Goal: Task Accomplishment & Management: Complete application form

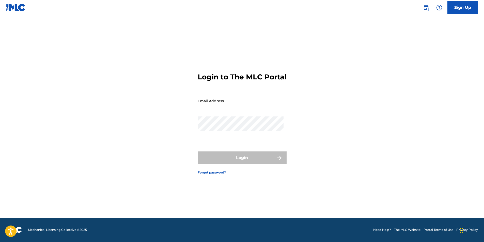
click at [455, 8] on link "Sign Up" at bounding box center [462, 7] width 30 height 13
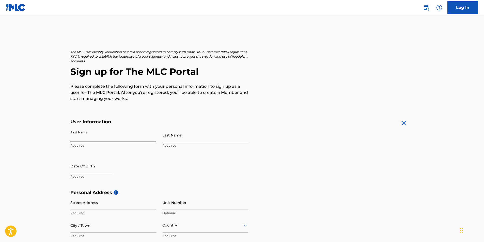
click at [84, 139] on input "First Name" at bounding box center [113, 135] width 86 height 14
type input "[PERSON_NAME]"
select select "7"
select select "2025"
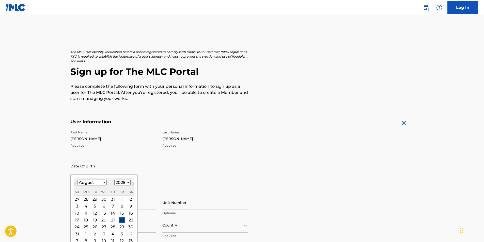
click at [86, 168] on input "text" at bounding box center [91, 166] width 43 height 14
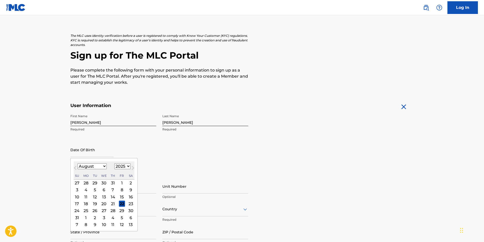
scroll to position [25, 0]
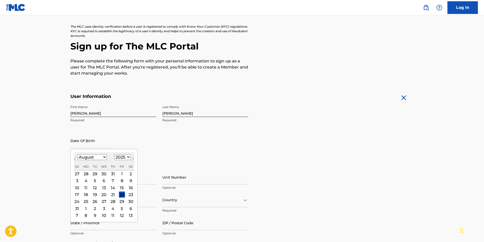
click at [129, 158] on button "Next Month" at bounding box center [133, 160] width 8 height 8
click at [129, 157] on button "Next Month" at bounding box center [133, 160] width 8 height 8
select select "9"
click at [124, 158] on select "1899 1900 1901 1902 1903 1904 1905 1906 1907 1908 1909 1910 1911 1912 1913 1914…" at bounding box center [122, 157] width 16 height 6
select select "1993"
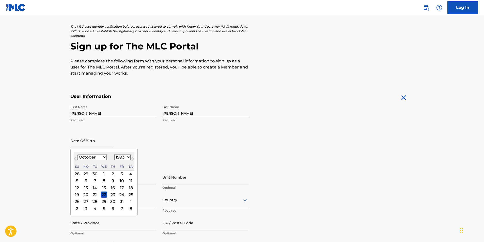
click at [114, 154] on select "1899 1900 1901 1902 1903 1904 1905 1906 1907 1908 1909 1910 1911 1912 1913 1914…" at bounding box center [122, 157] width 16 height 6
click at [102, 157] on select "January February March April May June July August September October November De…" at bounding box center [91, 157] width 29 height 6
select select "6"
click at [77, 154] on select "January February March April May June July August September October November De…" at bounding box center [91, 157] width 29 height 6
click at [129, 201] on div "31" at bounding box center [131, 202] width 6 height 6
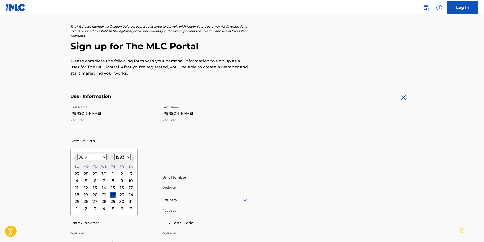
type input "[DATE]"
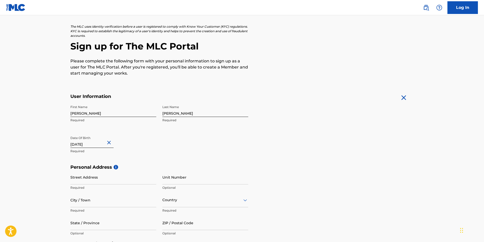
click at [97, 182] on input "Street Address" at bounding box center [113, 177] width 86 height 14
type input "[STREET_ADDRESS]"
type input "Not Specified"
type input "[GEOGRAPHIC_DATA]"
type input "OH"
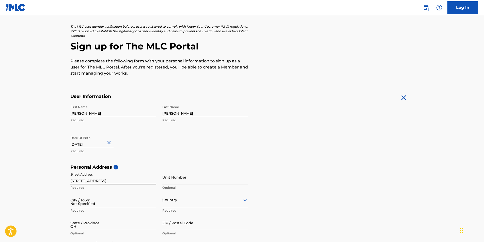
type input "43110"
type input "1"
type input "614"
type input "3239881"
type input "[EMAIL_ADDRESS][DOMAIN_NAME]"
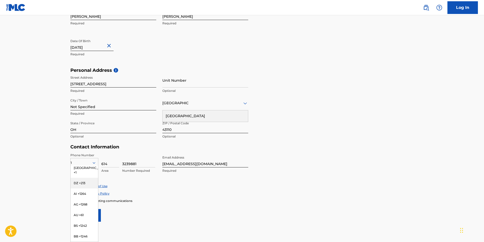
scroll to position [0, 0]
click at [89, 173] on div "US, [GEOGRAPHIC_DATA] +1" at bounding box center [84, 176] width 27 height 20
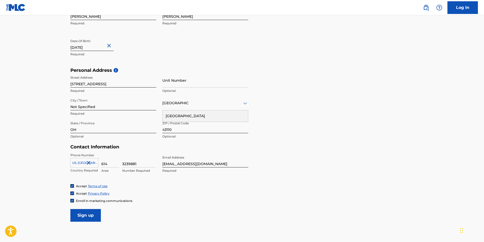
click at [97, 107] on input "Not Specified" at bounding box center [113, 103] width 86 height 14
type input "N"
type input "CANAL WINCHESTER"
type input "1"
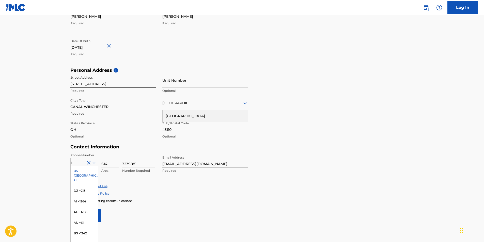
click at [36, 142] on main "The MLC uses identity verification before a user is registered to comply with K…" at bounding box center [242, 71] width 484 height 357
click at [86, 172] on div "US, [GEOGRAPHIC_DATA] +1" at bounding box center [84, 176] width 27 height 20
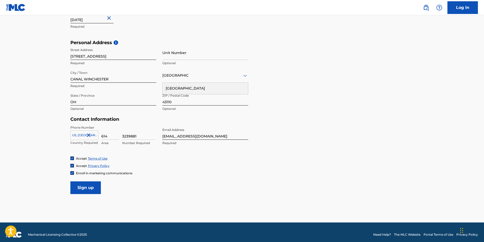
scroll to position [155, 0]
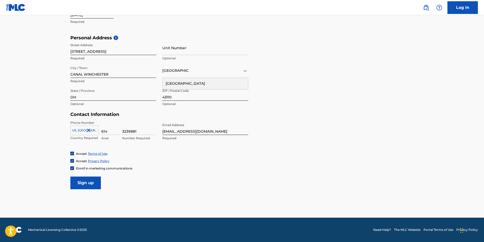
click at [72, 168] on img at bounding box center [72, 168] width 3 height 3
click at [94, 183] on input "Sign up" at bounding box center [85, 183] width 30 height 13
click at [74, 168] on div at bounding box center [72, 169] width 4 height 4
click at [88, 182] on input "Sign up" at bounding box center [85, 183] width 30 height 13
click at [246, 72] on icon at bounding box center [245, 71] width 6 height 6
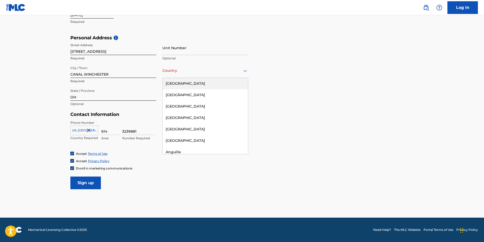
click at [196, 83] on div "[GEOGRAPHIC_DATA]" at bounding box center [204, 83] width 85 height 11
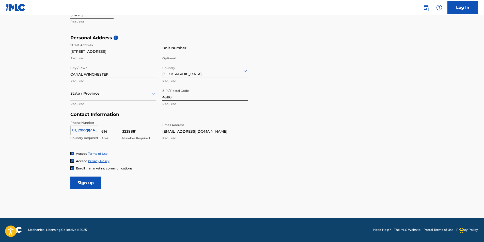
click at [72, 169] on img at bounding box center [72, 168] width 3 height 3
click at [82, 181] on input "Sign up" at bounding box center [85, 183] width 30 height 13
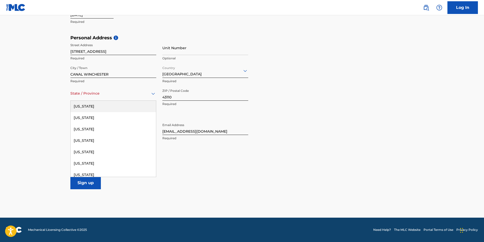
click at [88, 93] on div at bounding box center [113, 93] width 86 height 6
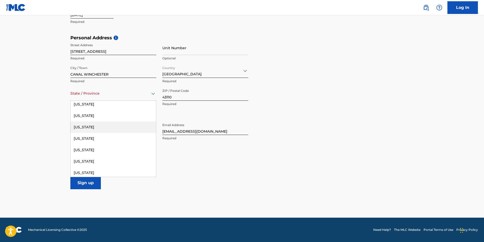
click at [95, 125] on div "[US_STATE]" at bounding box center [113, 127] width 85 height 11
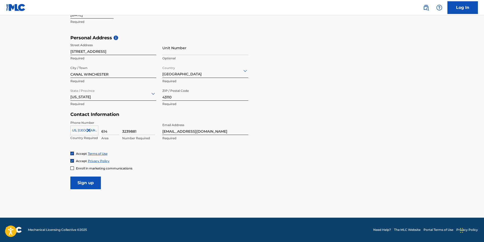
click at [91, 183] on input "Sign up" at bounding box center [85, 183] width 30 height 13
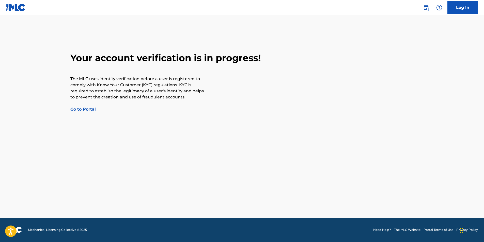
click at [89, 109] on link "Go to Portal" at bounding box center [82, 109] width 25 height 5
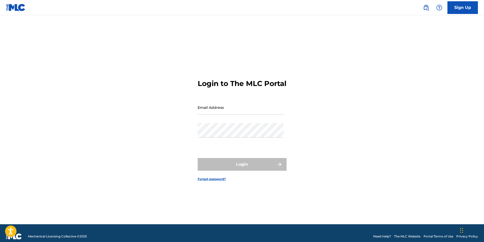
click at [229, 111] on input "Email Address" at bounding box center [241, 107] width 86 height 14
type input "[EMAIL_ADDRESS][DOMAIN_NAME]"
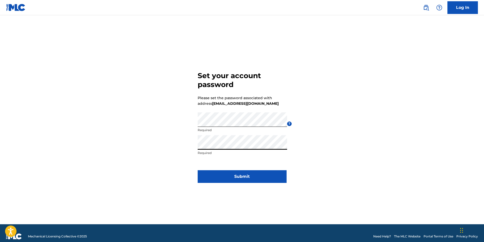
click at [231, 173] on button "Submit" at bounding box center [242, 176] width 89 height 13
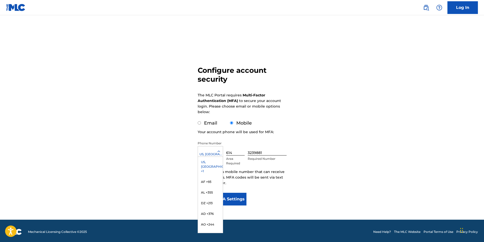
click at [220, 150] on icon at bounding box center [218, 151] width 5 height 5
click at [215, 155] on div "US, [GEOGRAPHIC_DATA] +1" at bounding box center [210, 154] width 25 height 5
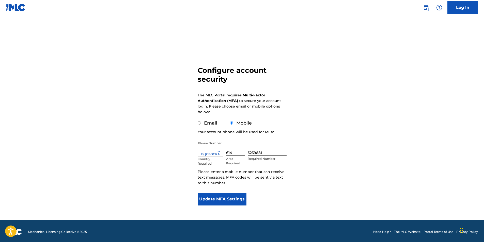
click at [224, 197] on button "Update MFA Settings" at bounding box center [222, 199] width 49 height 13
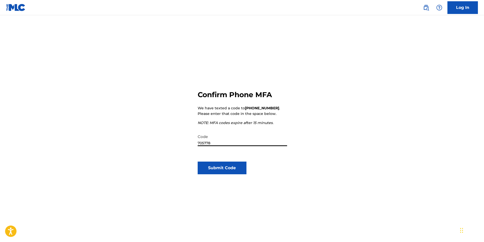
type input "705778"
click at [228, 169] on button "Submit Code" at bounding box center [222, 168] width 49 height 13
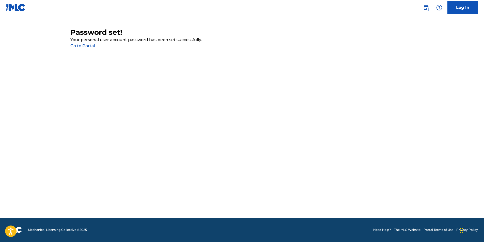
click at [87, 45] on link "Go to Portal" at bounding box center [82, 45] width 25 height 5
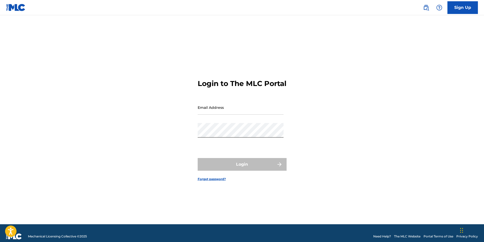
click at [215, 110] on input "Email Address" at bounding box center [241, 107] width 86 height 14
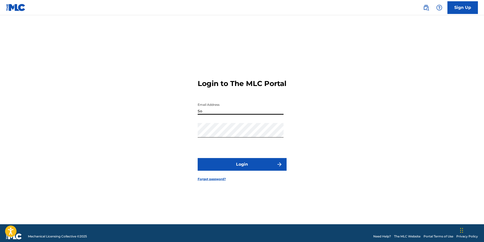
type input "[EMAIL_ADDRESS][DOMAIN_NAME]"
click at [235, 169] on button "Login" at bounding box center [242, 164] width 89 height 13
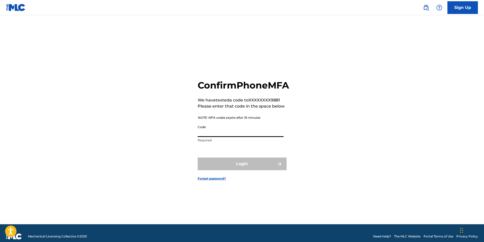
click at [221, 131] on input "Code" at bounding box center [241, 130] width 86 height 14
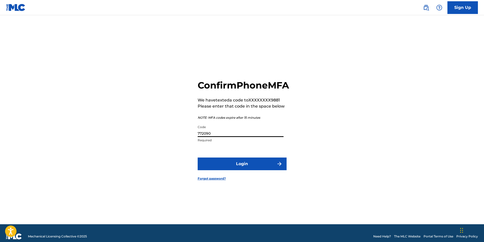
type input "772090"
click at [234, 170] on button "Login" at bounding box center [242, 164] width 89 height 13
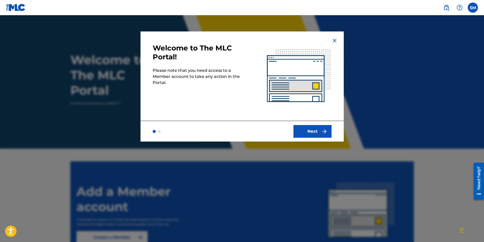
click at [315, 131] on button "Next" at bounding box center [312, 131] width 38 height 13
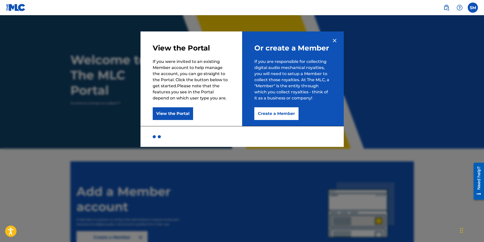
click at [282, 115] on button "Create a Member" at bounding box center [276, 113] width 44 height 13
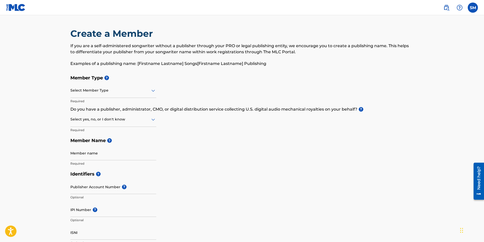
click at [154, 92] on icon at bounding box center [153, 91] width 6 height 6
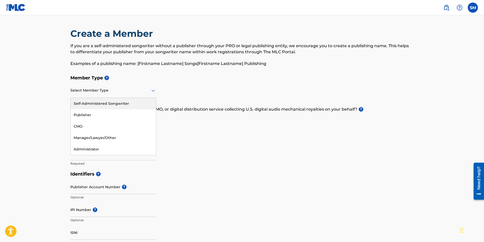
click at [109, 105] on div "Self-Administered Songwriter" at bounding box center [113, 103] width 85 height 11
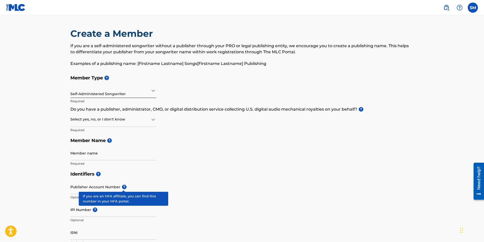
click at [122, 185] on span "?" at bounding box center [124, 187] width 5 height 5
click at [121, 185] on input "Publisher Account Number ?" at bounding box center [113, 187] width 86 height 14
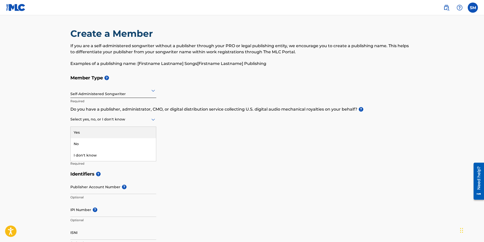
click at [153, 119] on icon at bounding box center [153, 120] width 6 height 6
click at [111, 129] on div "Yes" at bounding box center [113, 132] width 85 height 11
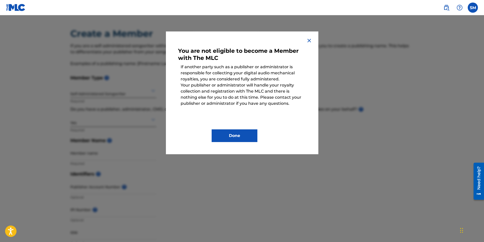
click at [233, 134] on button "Done" at bounding box center [234, 135] width 46 height 13
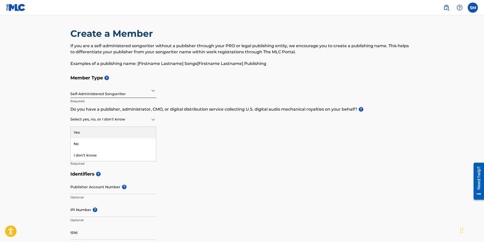
click at [153, 121] on icon at bounding box center [153, 120] width 4 height 2
click at [93, 134] on div "Yes" at bounding box center [113, 132] width 85 height 11
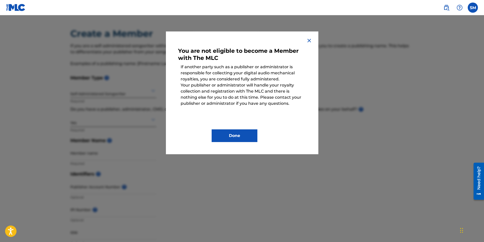
click at [227, 132] on button "Done" at bounding box center [234, 135] width 46 height 13
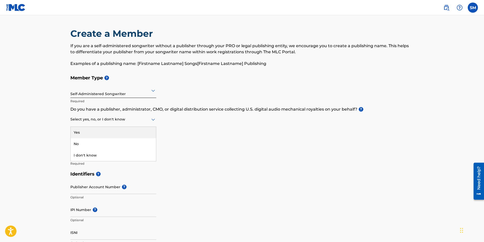
click at [152, 120] on icon at bounding box center [153, 120] width 6 height 6
click at [102, 144] on div "No" at bounding box center [113, 143] width 85 height 11
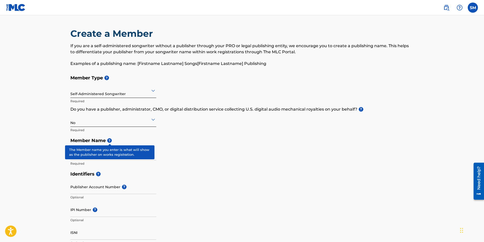
click at [110, 141] on span "?" at bounding box center [109, 140] width 5 height 5
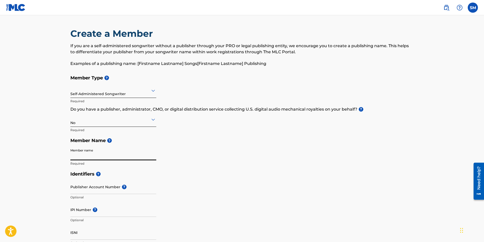
click at [106, 154] on input "Member name" at bounding box center [113, 153] width 86 height 14
type input "Shane Murphy"
click at [52, 164] on main "Create a Member If you are a self-administered songwriter without a publisher t…" at bounding box center [242, 243] width 484 height 456
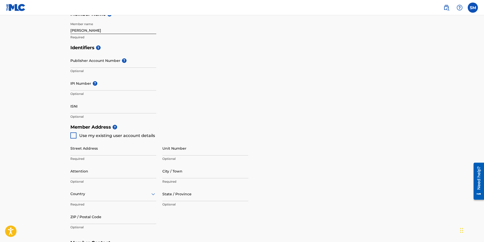
scroll to position [127, 0]
click at [85, 148] on input "Street Address" at bounding box center [113, 148] width 86 height 14
type input "[STREET_ADDRESS]"
type input "CANAL WINCHESTER"
type input "[GEOGRAPHIC_DATA]"
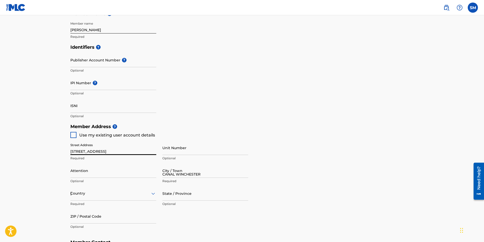
type input "OH"
type input "43110"
type input "[GEOGRAPHIC_DATA]"
type input "[EMAIL_ADDRESS][DOMAIN_NAME]"
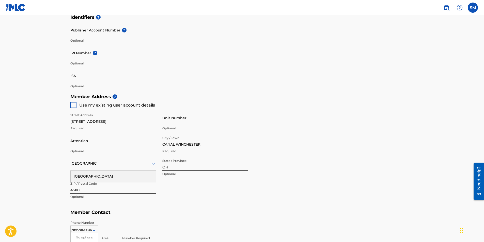
click at [187, 194] on div "Street Address 3704 Sugarbark Dr Required Unit Number Optional Attention Option…" at bounding box center [159, 156] width 178 height 96
click at [92, 144] on input "Attention" at bounding box center [113, 141] width 86 height 14
click at [192, 203] on div "Street Address 3704 Sugarbark Dr Required Unit Number Optional Attention Option…" at bounding box center [159, 156] width 178 height 96
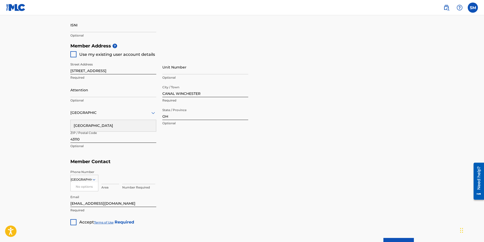
click at [88, 188] on div "No options" at bounding box center [84, 187] width 27 height 9
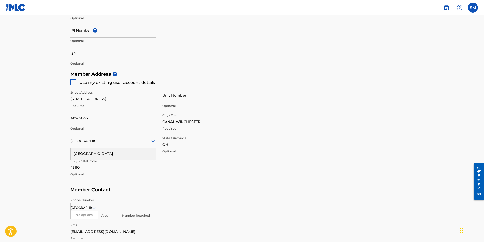
scroll to position [179, 0]
click at [73, 85] on div at bounding box center [73, 83] width 6 height 6
type input "614"
type input "3239881"
type input "[EMAIL_ADDRESS][DOMAIN_NAME]"
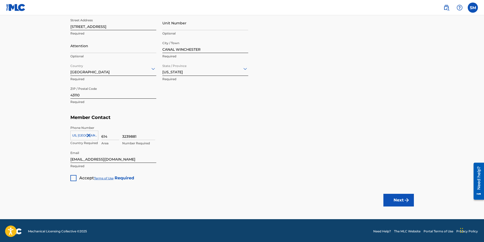
scroll to position [253, 0]
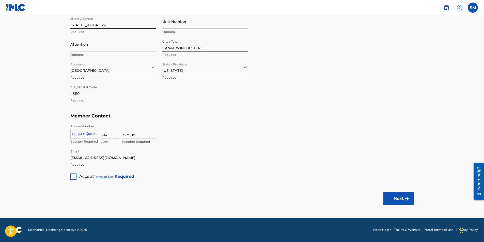
drag, startPoint x: 485, startPoint y: 132, endPoint x: 13, endPoint y: 11, distance: 487.5
click at [73, 177] on div at bounding box center [73, 177] width 6 height 6
click at [404, 201] on img "submit" at bounding box center [406, 199] width 6 height 6
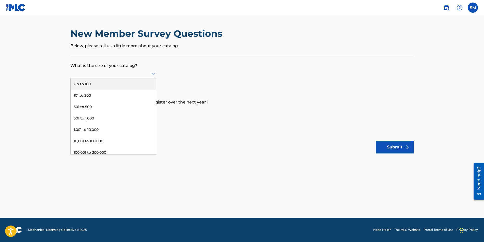
click at [152, 72] on icon at bounding box center [153, 74] width 6 height 6
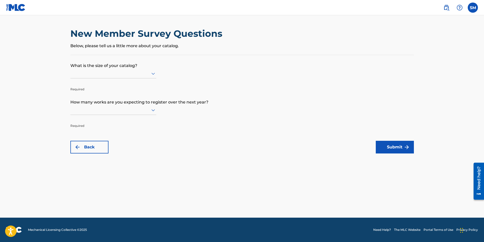
click at [206, 76] on form "What is the size of your catalog? Required How many works are you expecting to …" at bounding box center [241, 104] width 343 height 99
click at [154, 110] on icon at bounding box center [153, 110] width 4 height 2
click at [128, 120] on div "Up to 100" at bounding box center [113, 120] width 85 height 11
click at [154, 74] on icon at bounding box center [153, 74] width 4 height 2
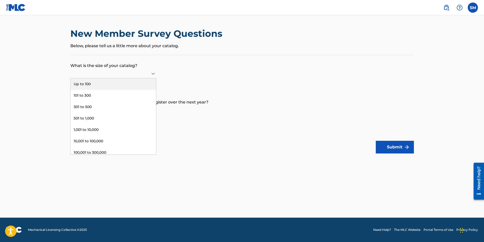
click at [118, 82] on div "Up to 100" at bounding box center [113, 83] width 85 height 11
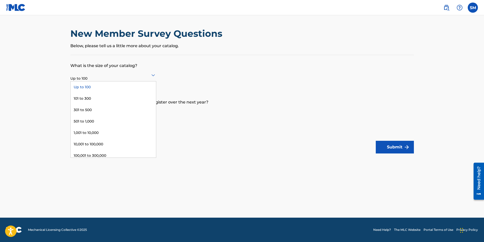
click at [155, 76] on icon at bounding box center [153, 75] width 6 height 6
click at [120, 86] on div "Up to 100" at bounding box center [113, 87] width 85 height 11
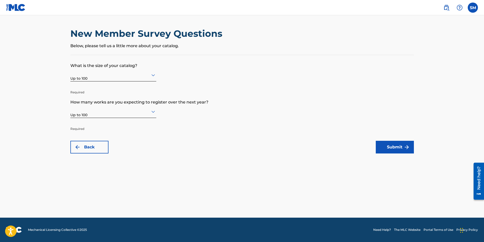
click at [394, 149] on button "Submit" at bounding box center [395, 147] width 38 height 13
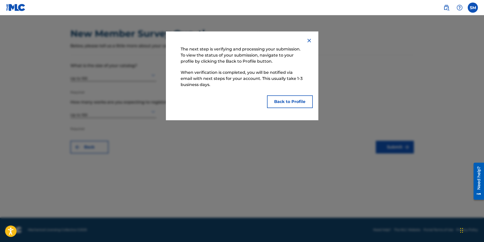
click at [286, 104] on button "Back to Profile" at bounding box center [290, 101] width 46 height 13
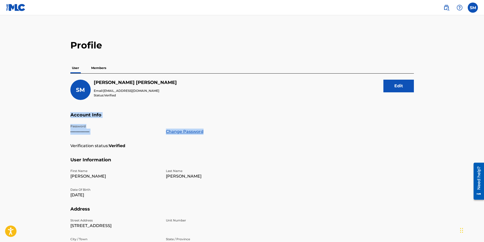
drag, startPoint x: 483, startPoint y: 97, endPoint x: 479, endPoint y: 137, distance: 39.8
click at [479, 137] on main "Profile User Members SM Shane Murphy Email: somurphymusic@gmail.com Status: Ver…" at bounding box center [242, 166] width 484 height 302
drag, startPoint x: 479, startPoint y: 137, endPoint x: 325, endPoint y: 141, distance: 154.2
click at [325, 141] on section "Account Info Password ••••••••••••••• Change Password Verification status: Veri…" at bounding box center [241, 134] width 343 height 45
click at [106, 69] on p "Members" at bounding box center [99, 68] width 18 height 11
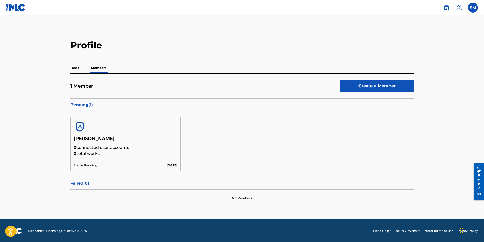
click at [77, 68] on p "User" at bounding box center [75, 68] width 10 height 11
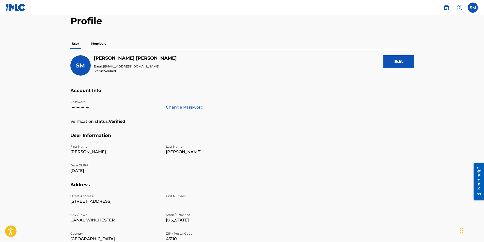
scroll to position [22, 0]
